Goal: Task Accomplishment & Management: Use online tool/utility

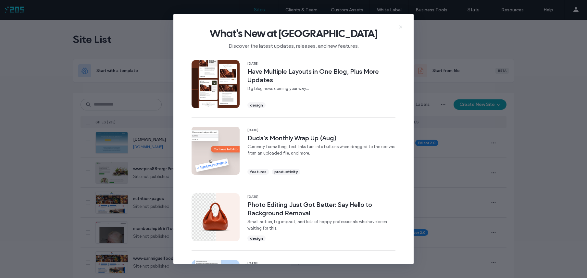
click at [402, 26] on icon at bounding box center [400, 26] width 5 height 5
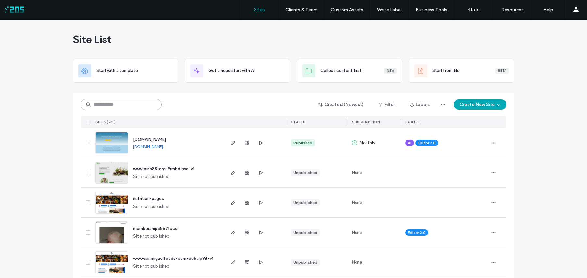
click at [104, 108] on input at bounding box center [121, 105] width 81 height 12
type input "****"
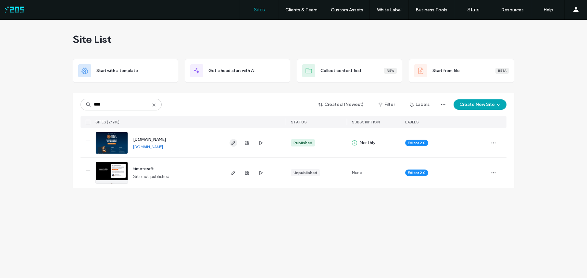
click at [234, 143] on use "button" at bounding box center [234, 143] width 4 height 4
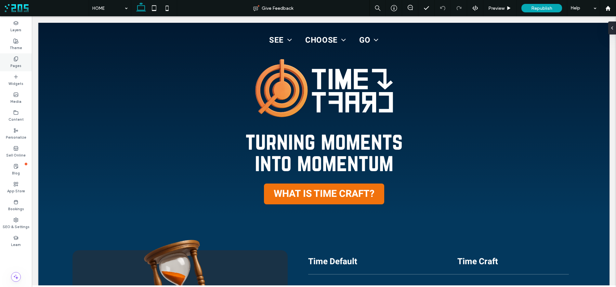
click at [18, 63] on label "Pages" at bounding box center [15, 64] width 11 height 7
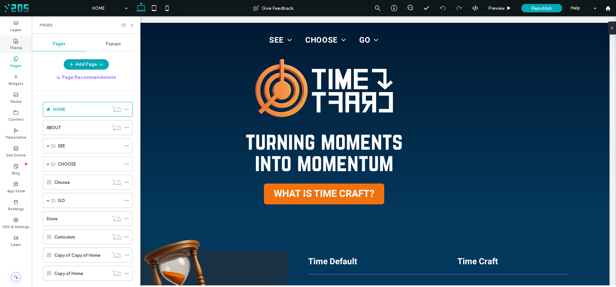
click at [22, 50] on div "Theme" at bounding box center [16, 44] width 32 height 18
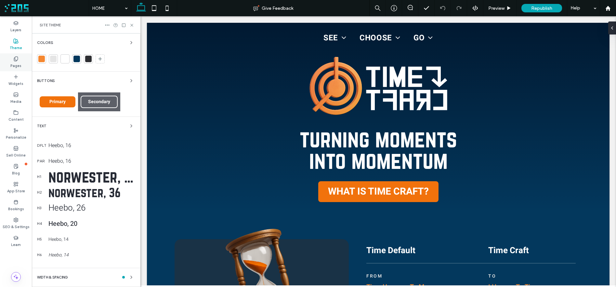
click at [16, 62] on label "Pages" at bounding box center [15, 64] width 11 height 7
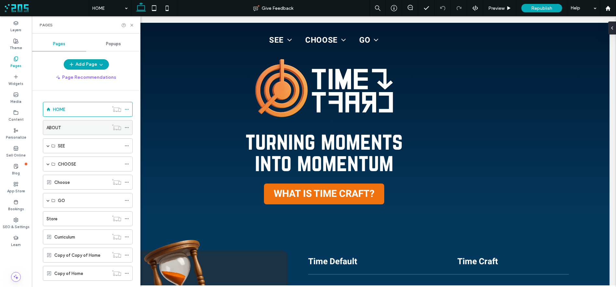
click at [74, 129] on div "ABOUT" at bounding box center [77, 127] width 62 height 7
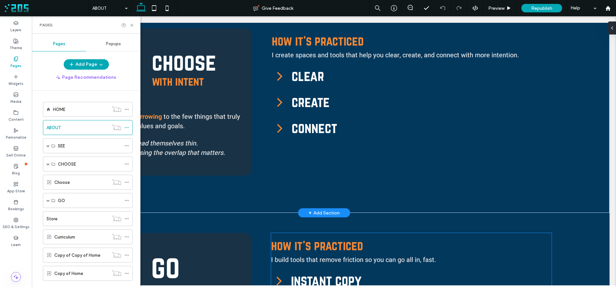
scroll to position [511, 0]
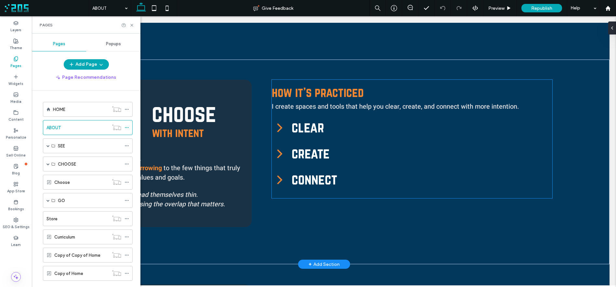
click at [330, 171] on span "connect" at bounding box center [421, 179] width 260 height 16
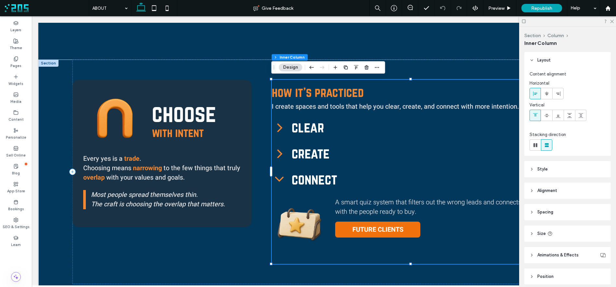
click at [314, 145] on span "create" at bounding box center [421, 153] width 260 height 16
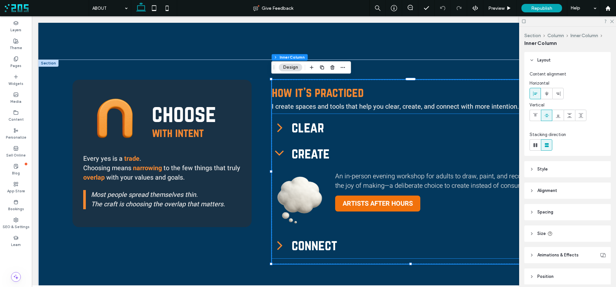
click at [306, 199] on img at bounding box center [299, 198] width 55 height 55
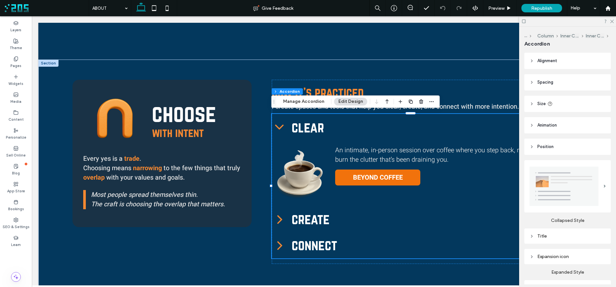
click at [310, 211] on span "create" at bounding box center [421, 219] width 260 height 16
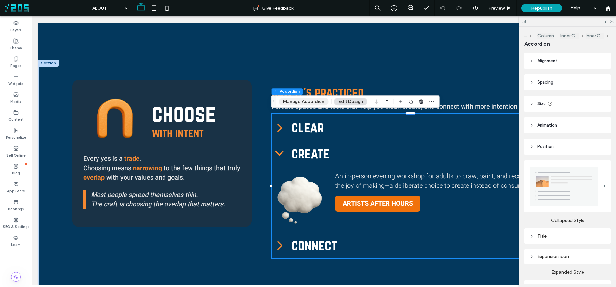
click at [299, 101] on button "Manage Accordion" at bounding box center [304, 101] width 50 height 8
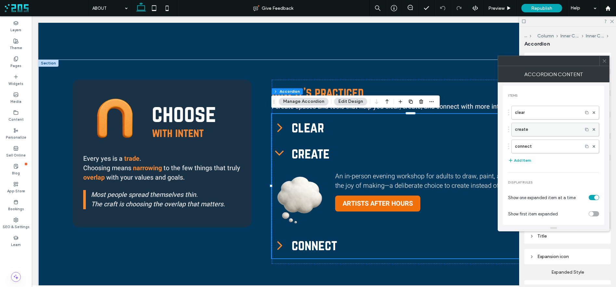
click at [525, 129] on label "create" at bounding box center [547, 129] width 64 height 13
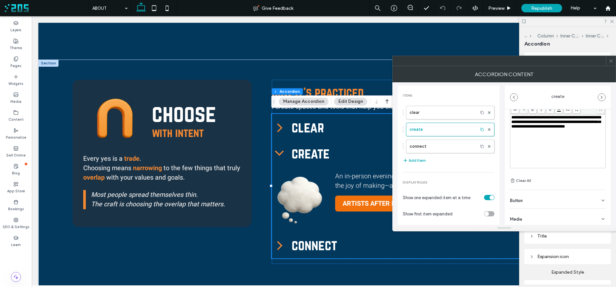
scroll to position [45, 0]
drag, startPoint x: 533, startPoint y: 215, endPoint x: 534, endPoint y: 211, distance: 4.7
click at [533, 215] on div "Media" at bounding box center [558, 215] width 96 height 18
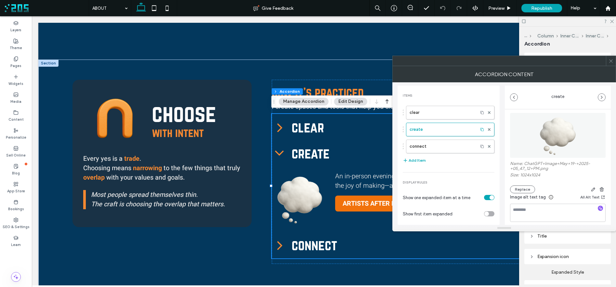
scroll to position [162, 0]
click at [521, 185] on button "Replace" at bounding box center [522, 184] width 25 height 8
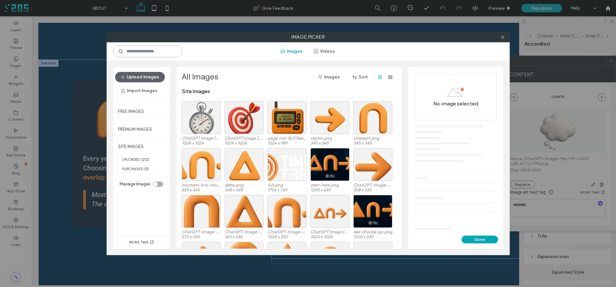
click at [154, 52] on input at bounding box center [147, 51] width 69 height 12
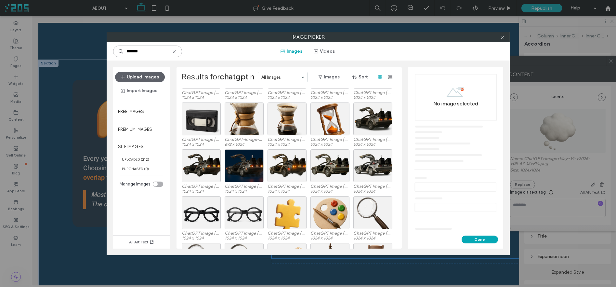
scroll to position [280, 0]
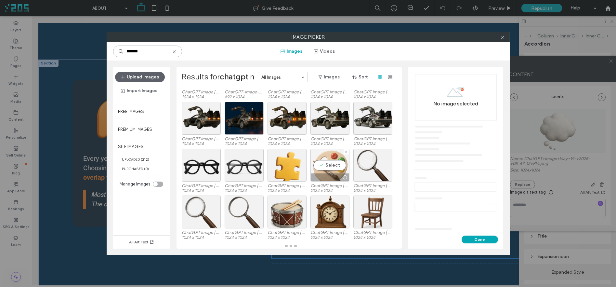
type input "*******"
click at [329, 165] on div "Select" at bounding box center [329, 164] width 39 height 33
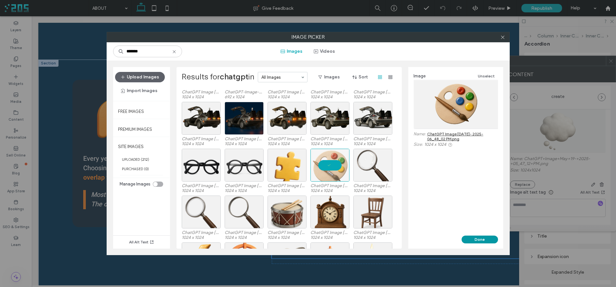
click at [480, 239] on button "Done" at bounding box center [479, 239] width 36 height 8
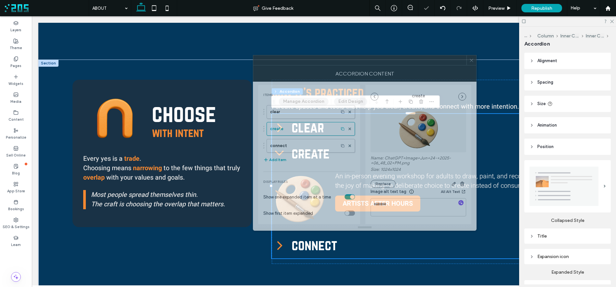
drag, startPoint x: 548, startPoint y: 63, endPoint x: 350, endPoint y: 61, distance: 197.9
click at [350, 61] on div at bounding box center [359, 60] width 213 height 10
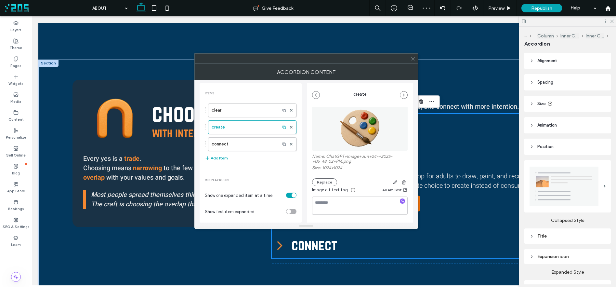
click at [412, 58] on use at bounding box center [412, 58] width 3 height 3
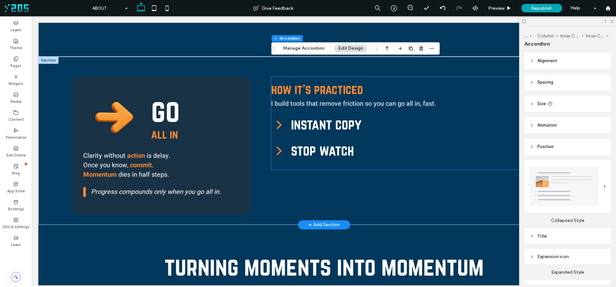
scroll to position [719, 0]
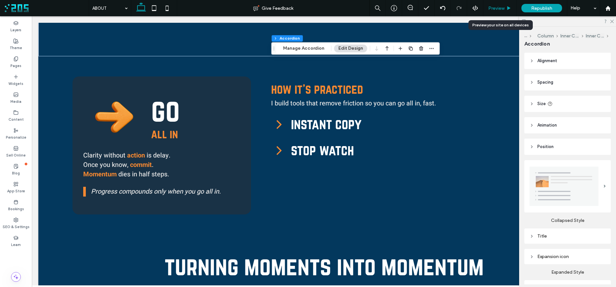
click at [504, 7] on span "Preview" at bounding box center [496, 9] width 16 height 6
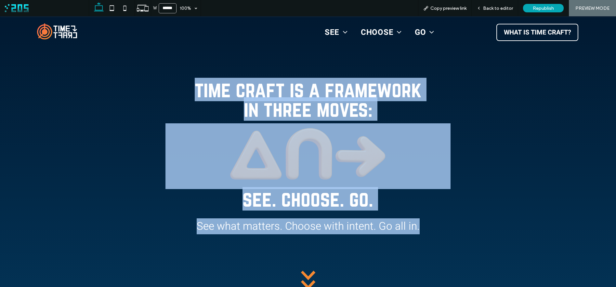
drag, startPoint x: 192, startPoint y: 87, endPoint x: 433, endPoint y: 221, distance: 275.7
click at [433, 221] on div "time craft is a framework in three moves: see. choose. go. See what matters. Ch…" at bounding box center [308, 202] width 542 height 311
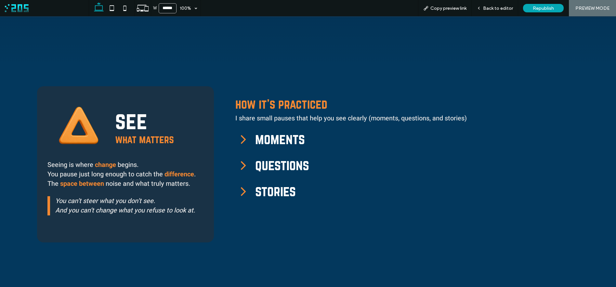
scroll to position [296, 0]
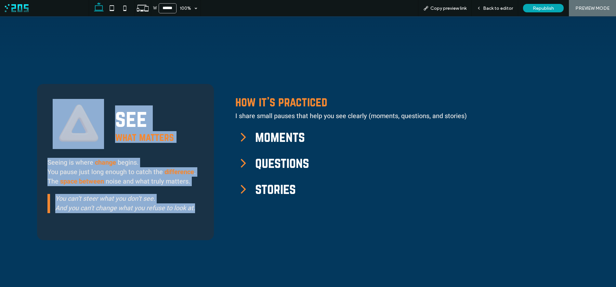
drag, startPoint x: 95, startPoint y: 118, endPoint x: 207, endPoint y: 210, distance: 145.7
click at [207, 210] on div "see what matters Seeing is where change begins. You pause just long enough to c…" at bounding box center [125, 162] width 177 height 156
copy div "see what matters Seeing is where change begins. You pause just long enough to c…"
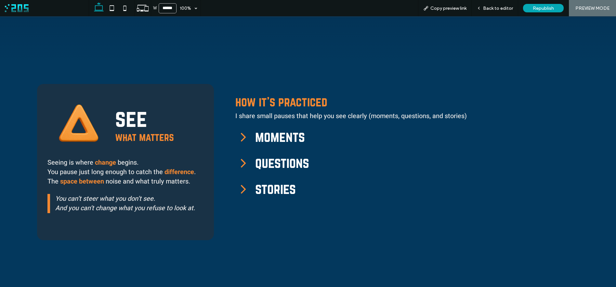
click at [237, 101] on span "how it's practiced" at bounding box center [281, 102] width 92 height 14
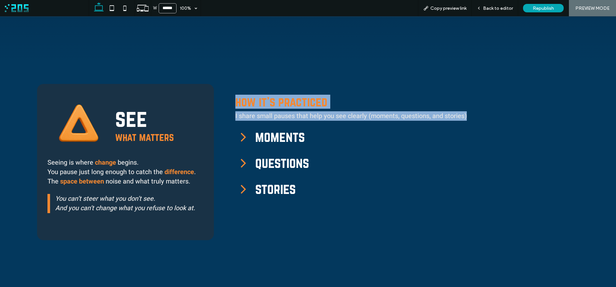
drag, startPoint x: 385, startPoint y: 104, endPoint x: 497, endPoint y: 119, distance: 112.8
click at [497, 119] on div "see what matters Seeing is where change begins. You pause just long enough to c…" at bounding box center [308, 161] width 542 height 199
copy div "how it's practiced I share small pauses that help you see clearly (moments, que…"
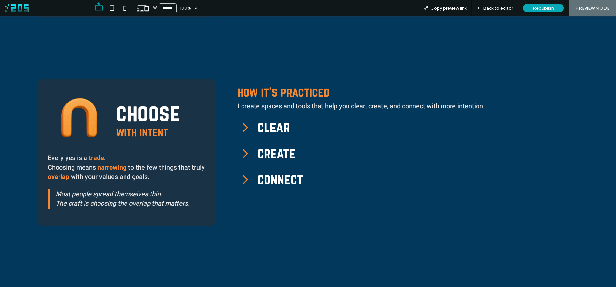
scroll to position [510, 0]
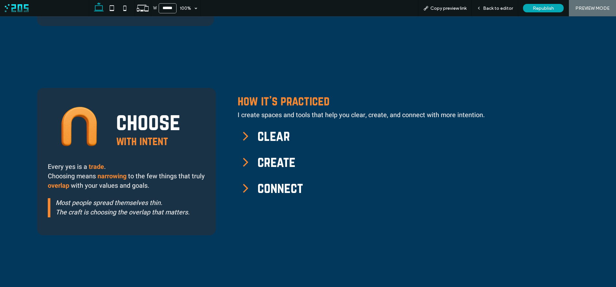
click at [111, 114] on div "choose with intent" at bounding box center [155, 128] width 89 height 50
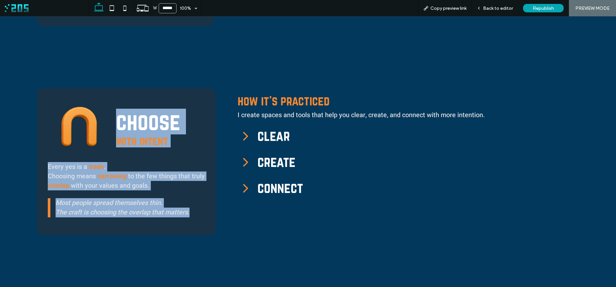
drag, startPoint x: 124, startPoint y: 122, endPoint x: 210, endPoint y: 211, distance: 123.6
click at [210, 211] on div "choose with intent Every yes is a trade . Choosing means narrowing to the few t…" at bounding box center [126, 161] width 179 height 147
copy div "choose with intent Every yes is a trade . Choosing means narrowing to the few t…"
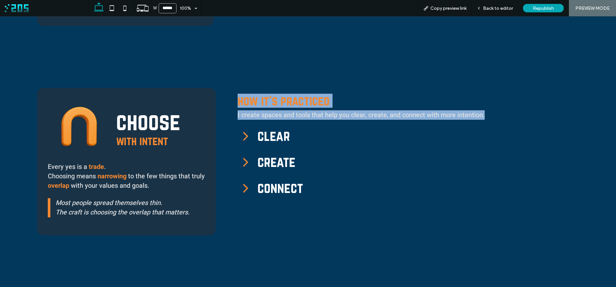
drag, startPoint x: 335, startPoint y: 103, endPoint x: 525, endPoint y: 115, distance: 190.4
click at [525, 115] on div "choose with intent Every yes is a trade . Choosing means narrowing to the few t…" at bounding box center [308, 161] width 542 height 191
copy div "how it's practiced I create spaces and tools that help you clear, create, and c…"
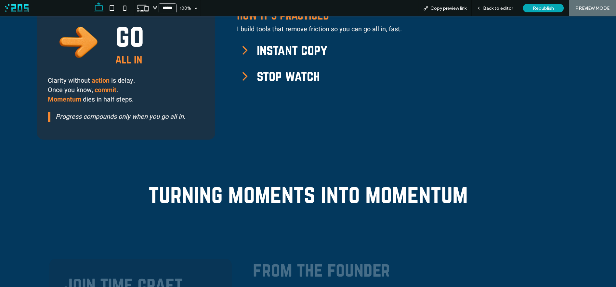
scroll to position [807, 0]
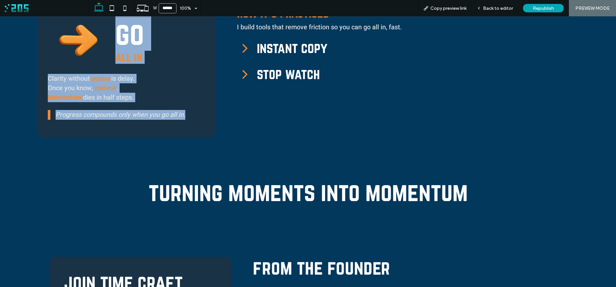
drag, startPoint x: 115, startPoint y: 30, endPoint x: 200, endPoint y: 121, distance: 125.0
click at [200, 121] on div "go all in Clarity without action is delay. Once you know, commit . Momentum die…" at bounding box center [126, 69] width 178 height 138
copy div "go all in Clarity without action is delay. Once you know, commit . Momentum die…"
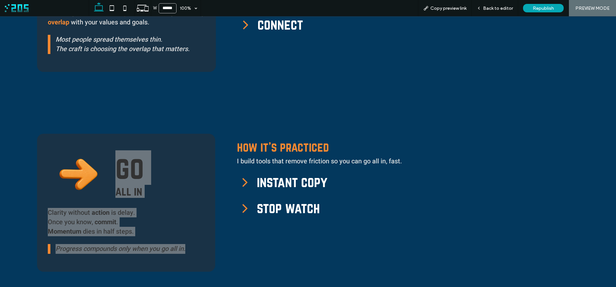
scroll to position [665, 0]
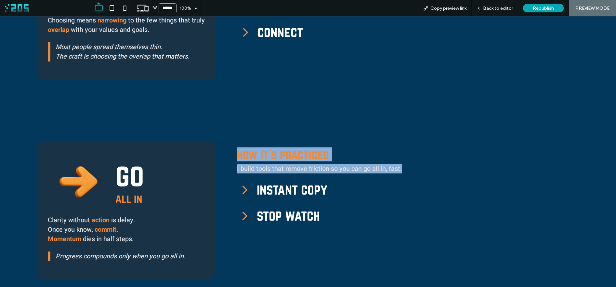
drag, startPoint x: 236, startPoint y: 151, endPoint x: 439, endPoint y: 168, distance: 203.1
click at [439, 168] on div "how it's practiced I build tools that remove friction so you can go all in, fas…" at bounding box center [388, 187] width 302 height 93
copy div "how it's practiced I build tools that remove friction so you can go all in, fas…"
